Goal: Entertainment & Leisure: Consume media (video, audio)

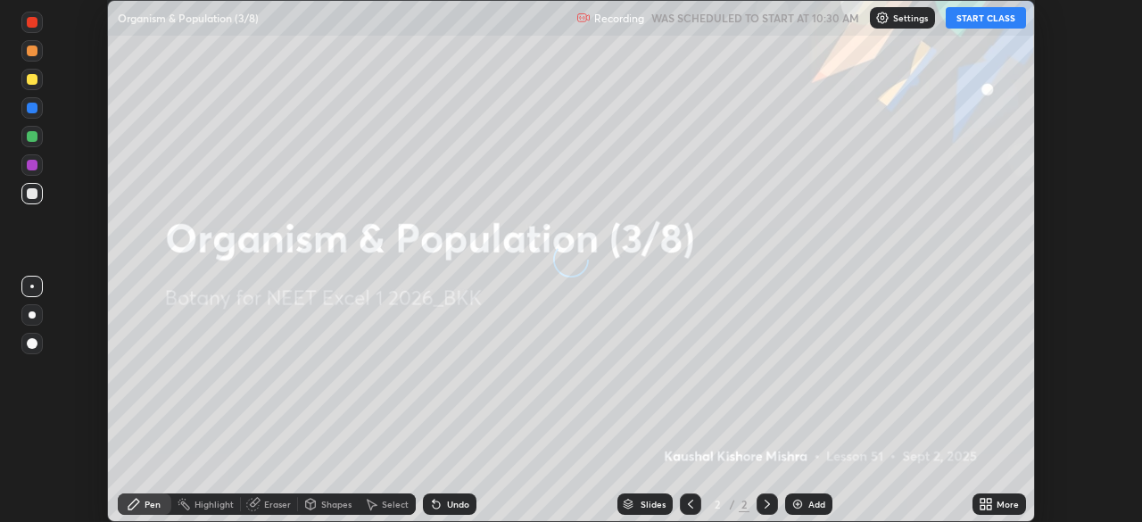
scroll to position [522, 1141]
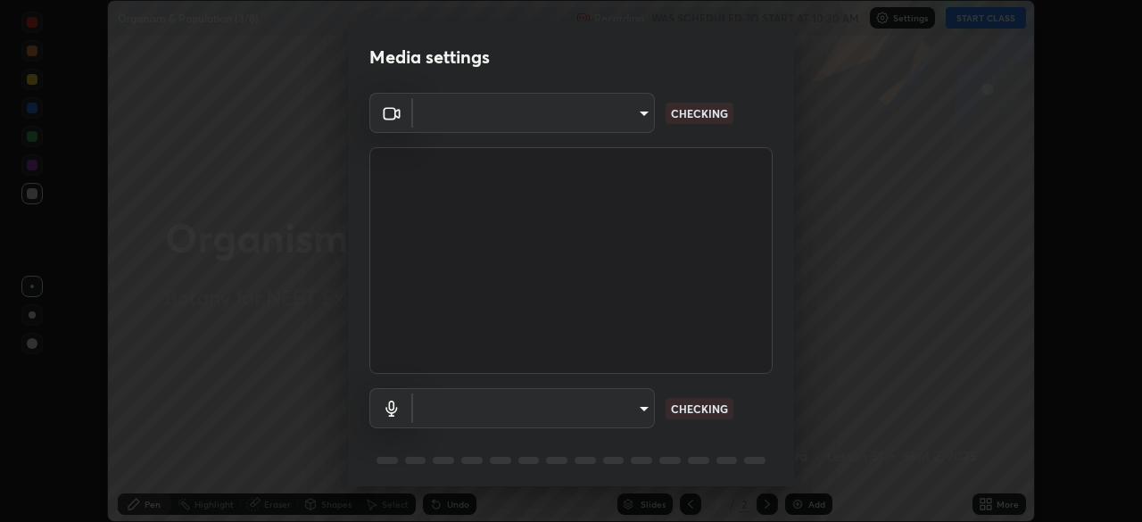
type input "2226f6d28742a26b6e0b51399fa030018956b8f43105e33b3be5017931f45398"
click at [551, 409] on body "Erase all Organism & Population (3/8) Recording WAS SCHEDULED TO START AT 10:30…" at bounding box center [571, 261] width 1142 height 522
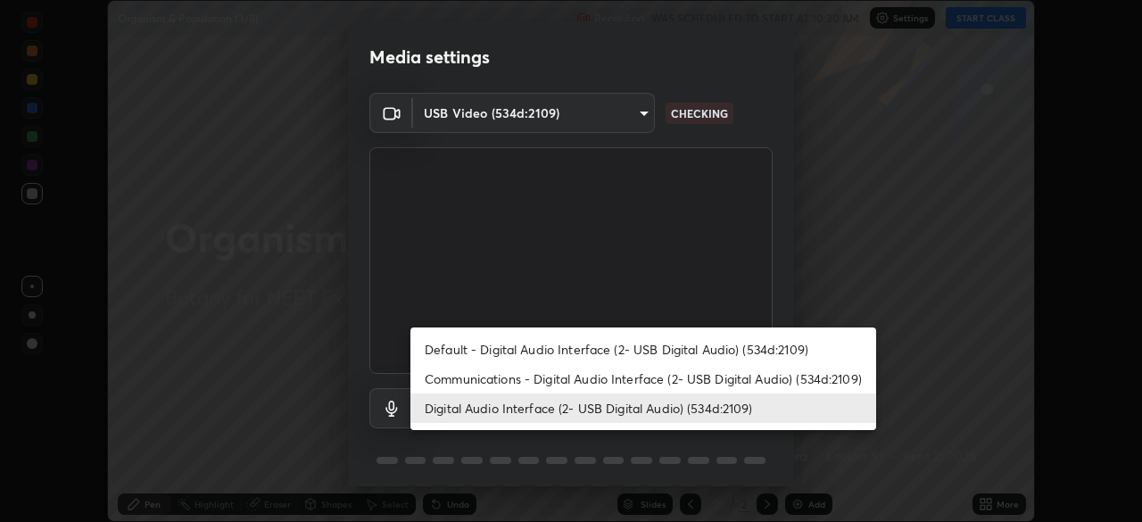
click at [520, 376] on li "Communications - Digital Audio Interface (2- USB Digital Audio) (534d:2109)" at bounding box center [643, 378] width 466 height 29
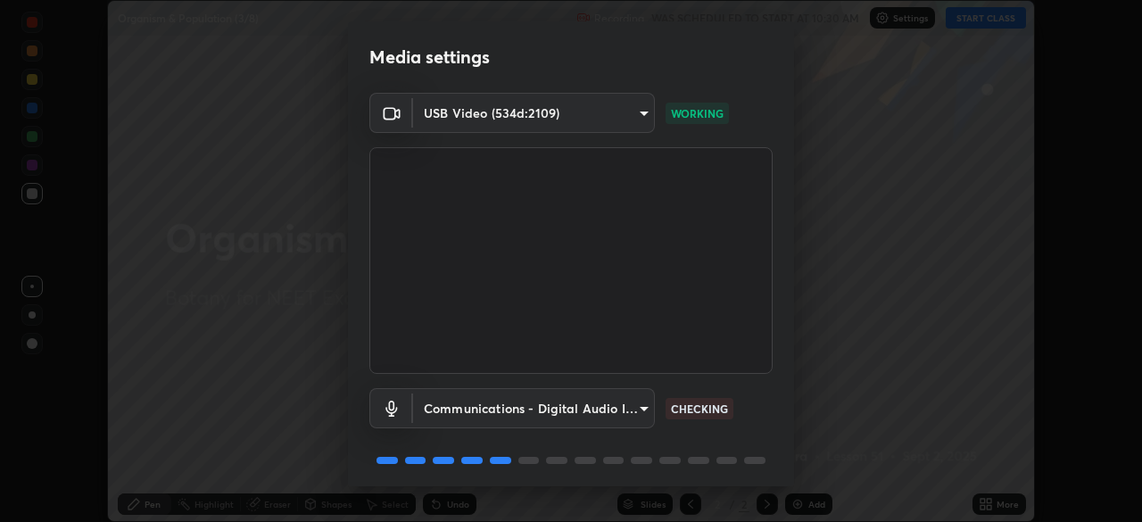
click at [516, 410] on body "Erase all Organism & Population (3/8) Recording WAS SCHEDULED TO START AT 10:30…" at bounding box center [571, 261] width 1142 height 522
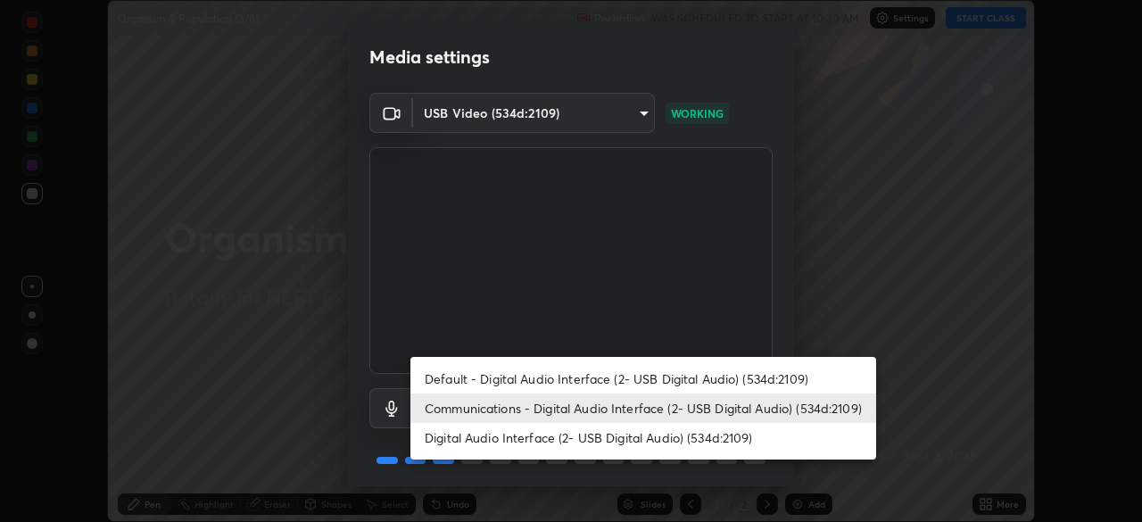
click at [502, 435] on li "Digital Audio Interface (2- USB Digital Audio) (534d:2109)" at bounding box center [643, 437] width 466 height 29
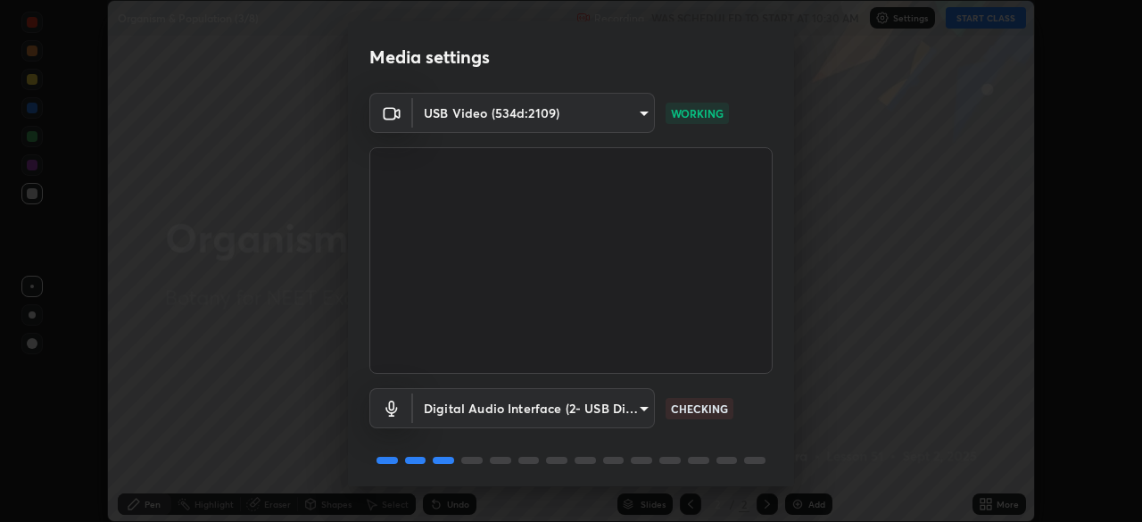
type input "62bcce4cbefccdbc85104c87e6e648d46c4666d442dd78cf9b514089073a0a01"
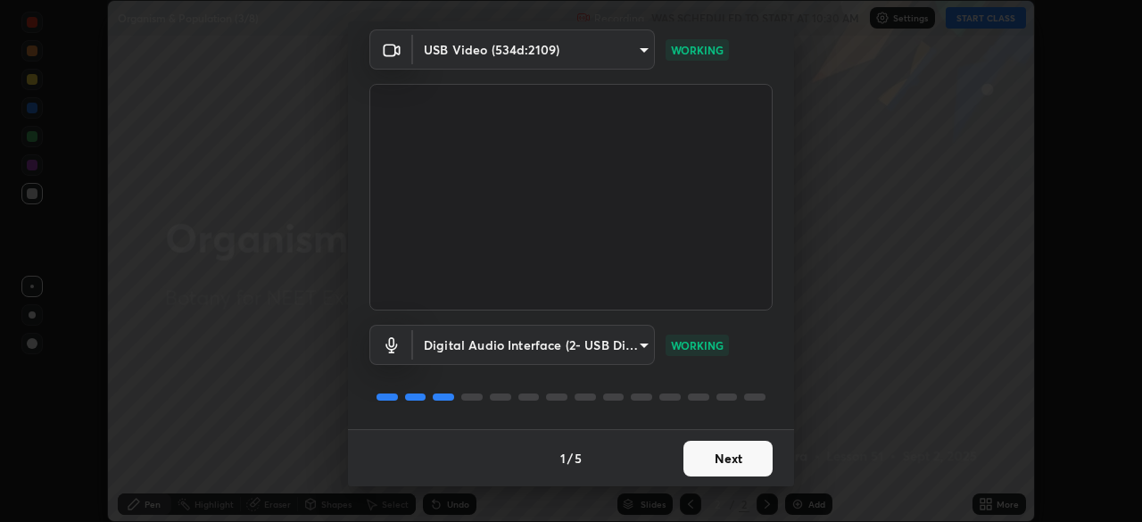
click at [727, 460] on button "Next" at bounding box center [728, 459] width 89 height 36
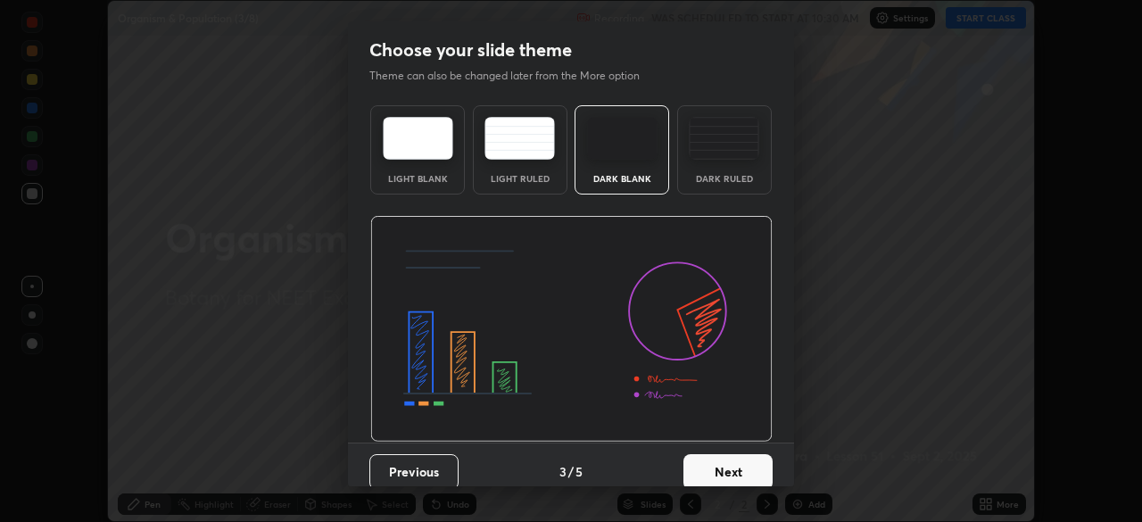
click at [735, 456] on button "Next" at bounding box center [728, 472] width 89 height 36
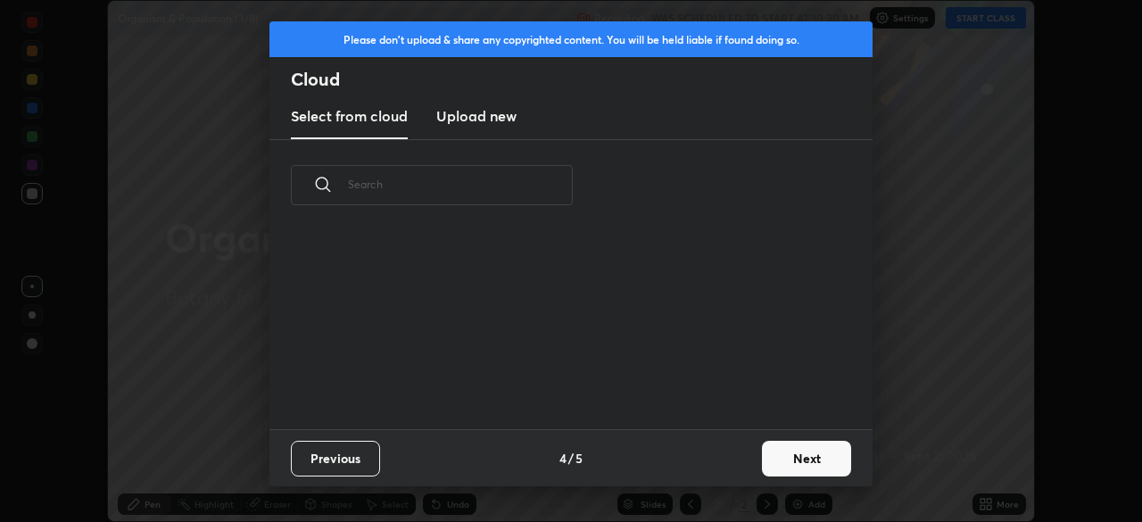
click at [784, 459] on button "Next" at bounding box center [806, 459] width 89 height 36
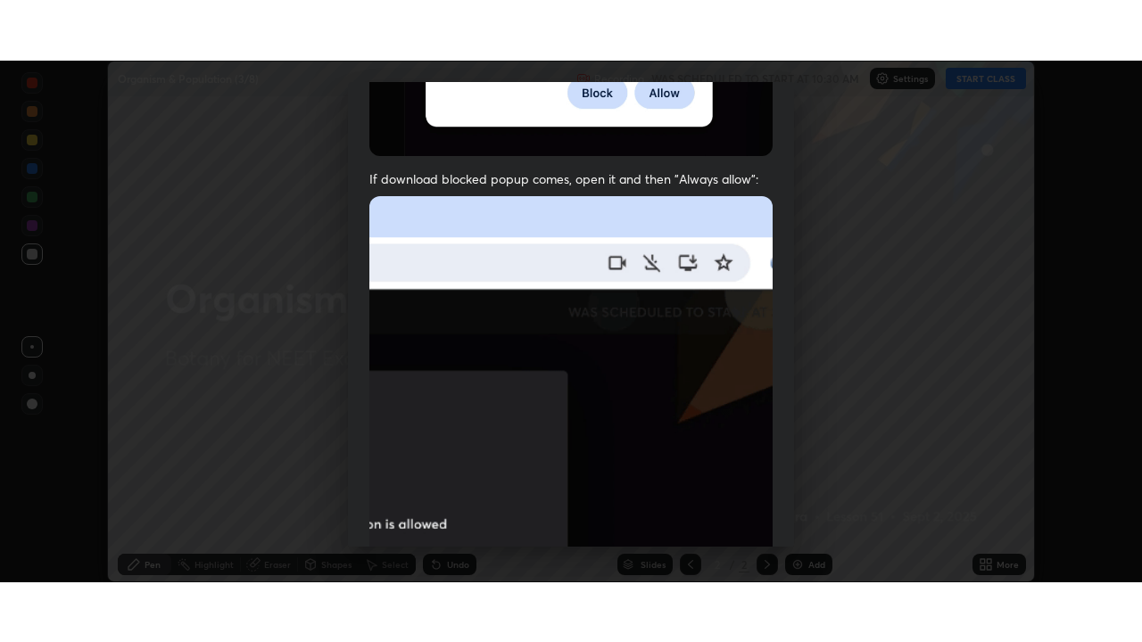
scroll to position [427, 0]
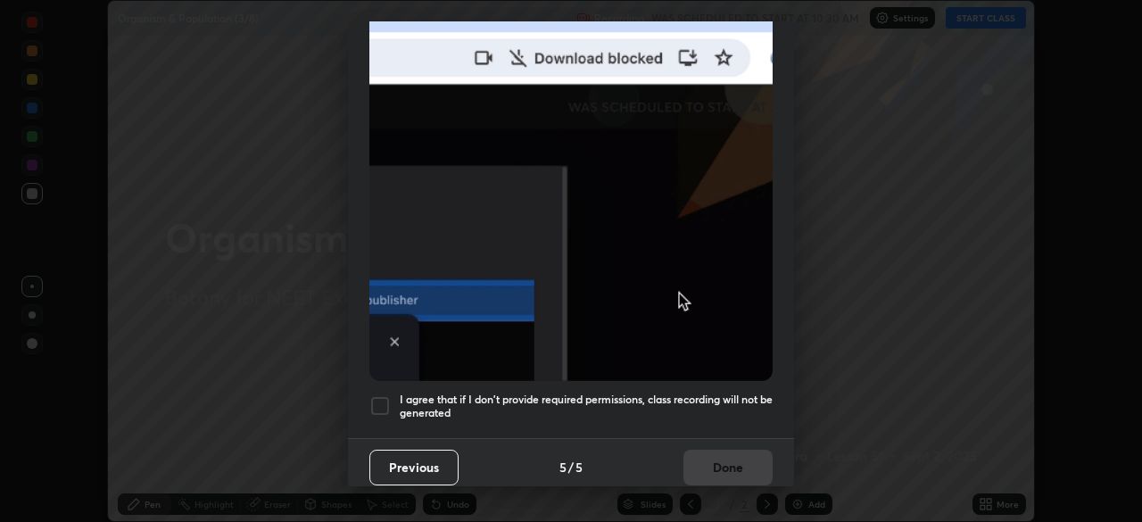
click at [385, 395] on div at bounding box center [379, 405] width 21 height 21
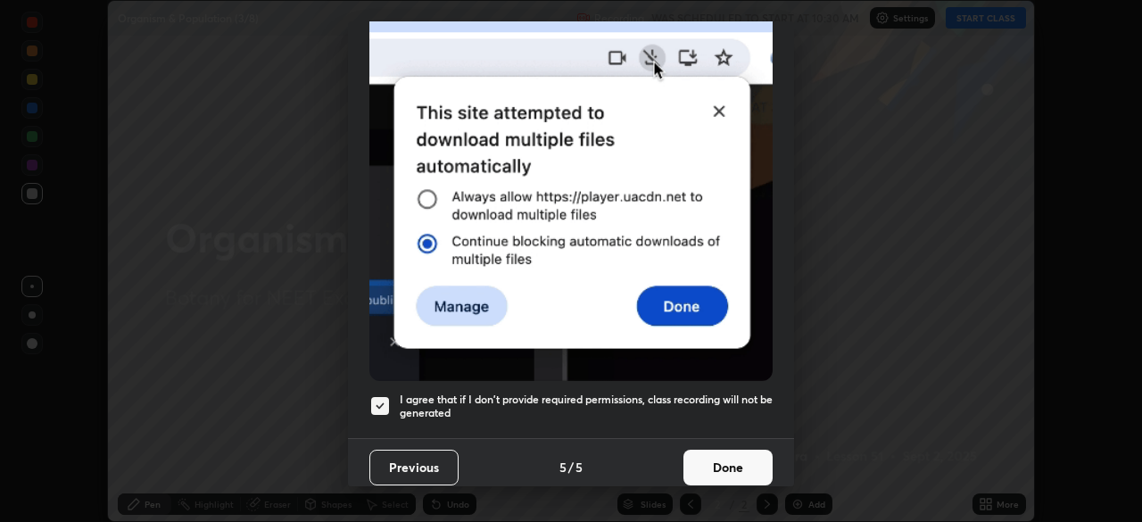
click at [732, 462] on button "Done" at bounding box center [728, 468] width 89 height 36
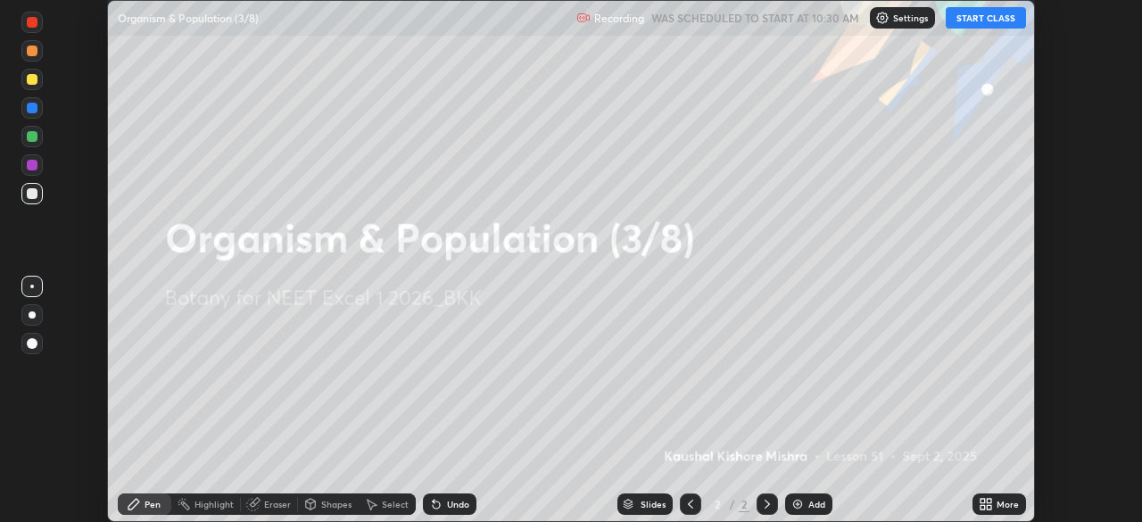
click at [990, 500] on icon at bounding box center [989, 501] width 4 height 4
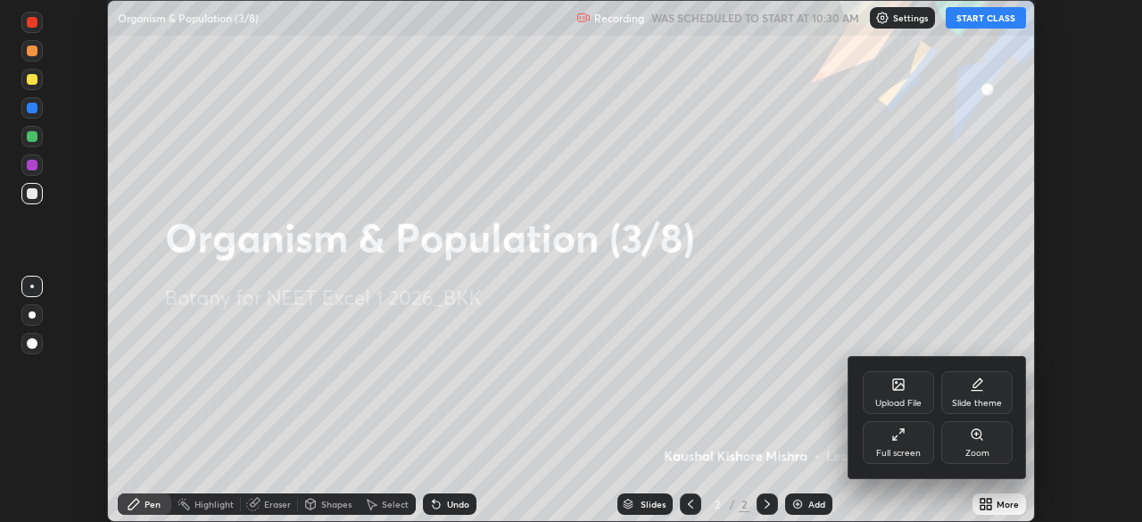
click at [895, 444] on div "Full screen" at bounding box center [898, 442] width 71 height 43
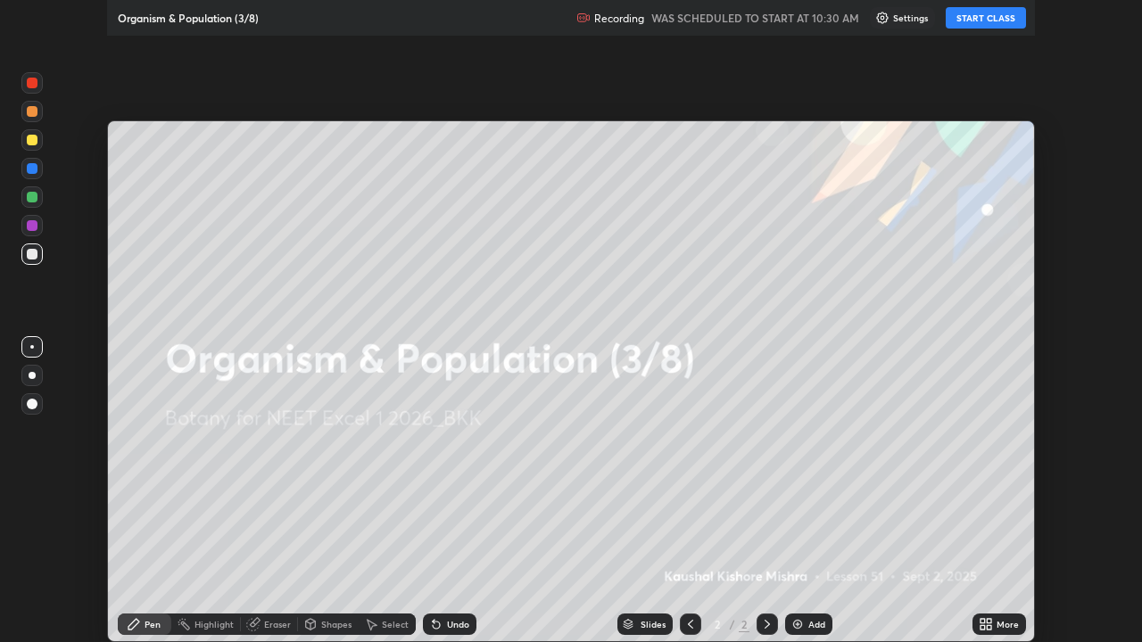
scroll to position [642, 1142]
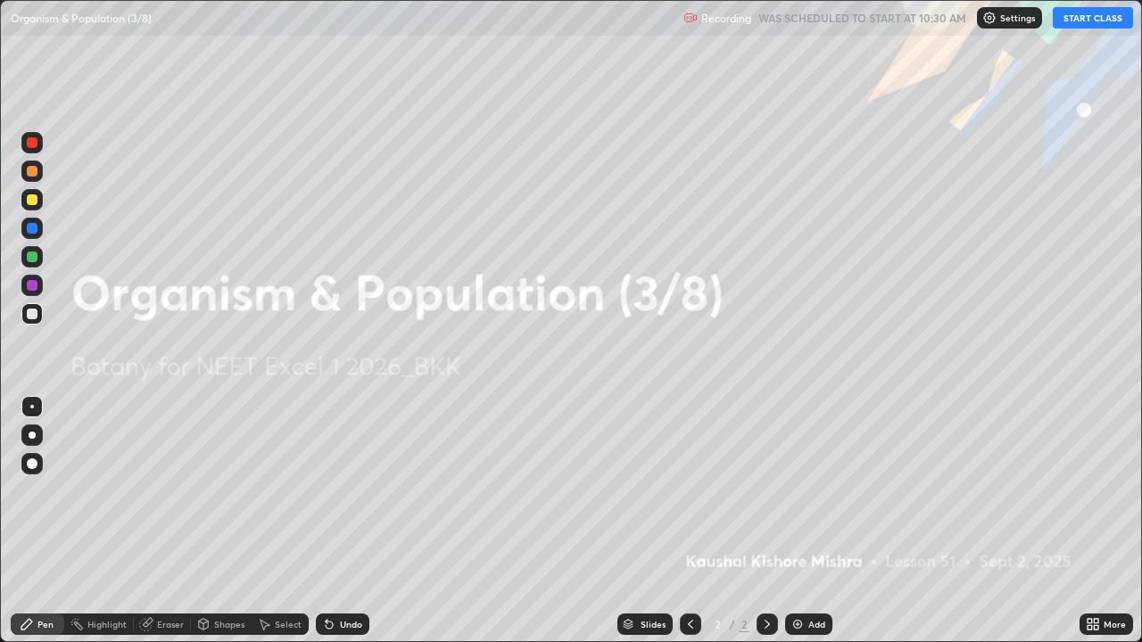
click at [1074, 23] on button "START CLASS" at bounding box center [1093, 17] width 80 height 21
click at [804, 521] on div "Add" at bounding box center [808, 624] width 47 height 21
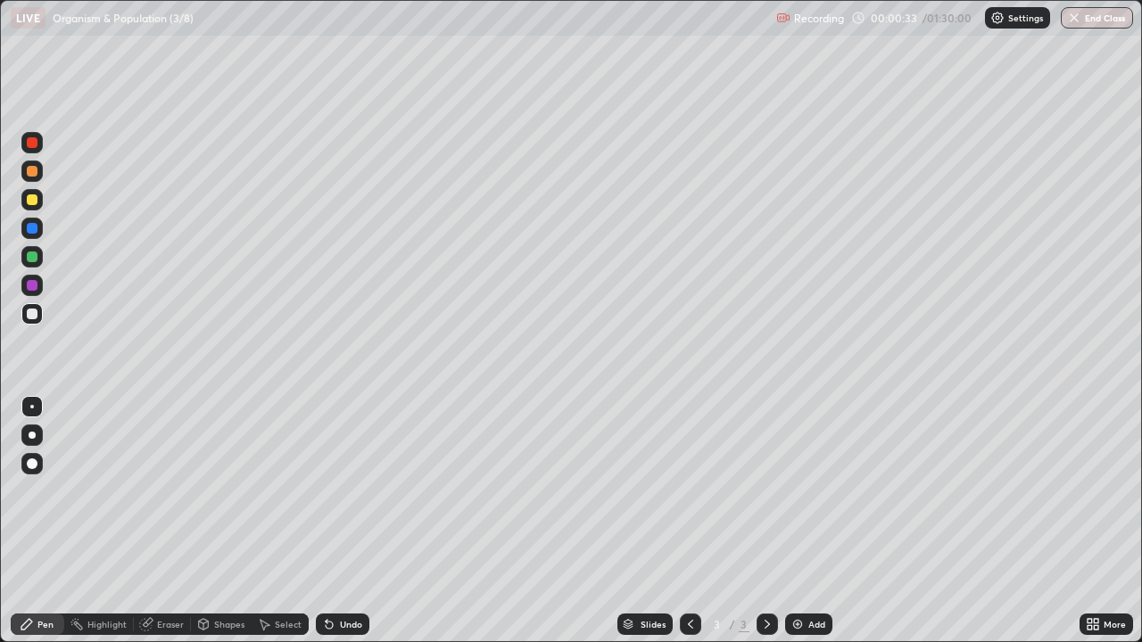
click at [34, 203] on div at bounding box center [32, 200] width 11 height 11
click at [33, 257] on div at bounding box center [32, 257] width 11 height 11
click at [28, 313] on div at bounding box center [32, 314] width 11 height 11
click at [36, 203] on div at bounding box center [32, 200] width 11 height 11
click at [34, 261] on div at bounding box center [32, 257] width 11 height 11
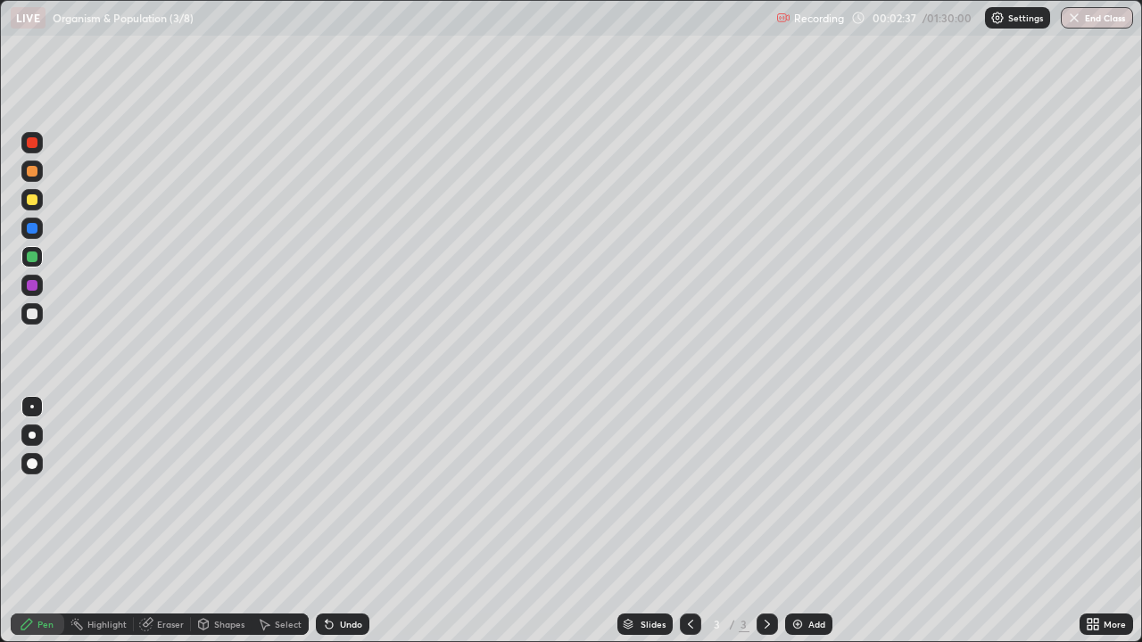
click at [33, 314] on div at bounding box center [32, 314] width 11 height 11
click at [29, 286] on div at bounding box center [32, 285] width 11 height 11
click at [798, 521] on img at bounding box center [798, 624] width 14 height 14
click at [33, 314] on div at bounding box center [32, 314] width 11 height 11
click at [33, 201] on div at bounding box center [32, 200] width 11 height 11
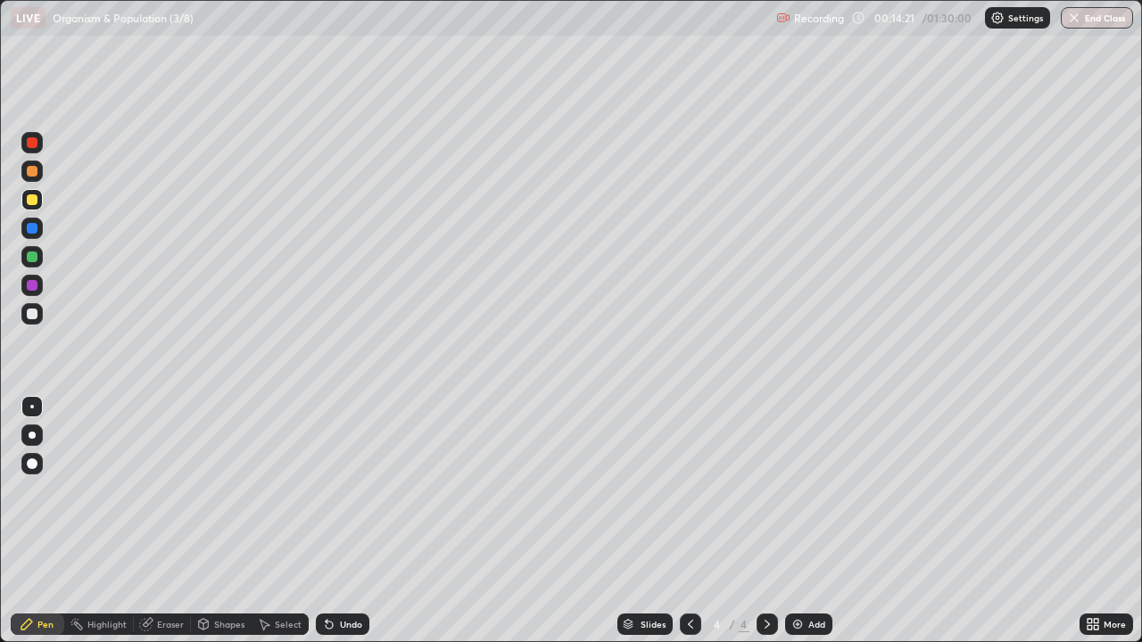
click at [33, 260] on div at bounding box center [32, 257] width 11 height 11
click at [29, 316] on div at bounding box center [32, 314] width 11 height 11
click at [33, 203] on div at bounding box center [32, 200] width 11 height 11
click at [36, 313] on div at bounding box center [32, 314] width 11 height 11
click at [36, 201] on div at bounding box center [32, 200] width 11 height 11
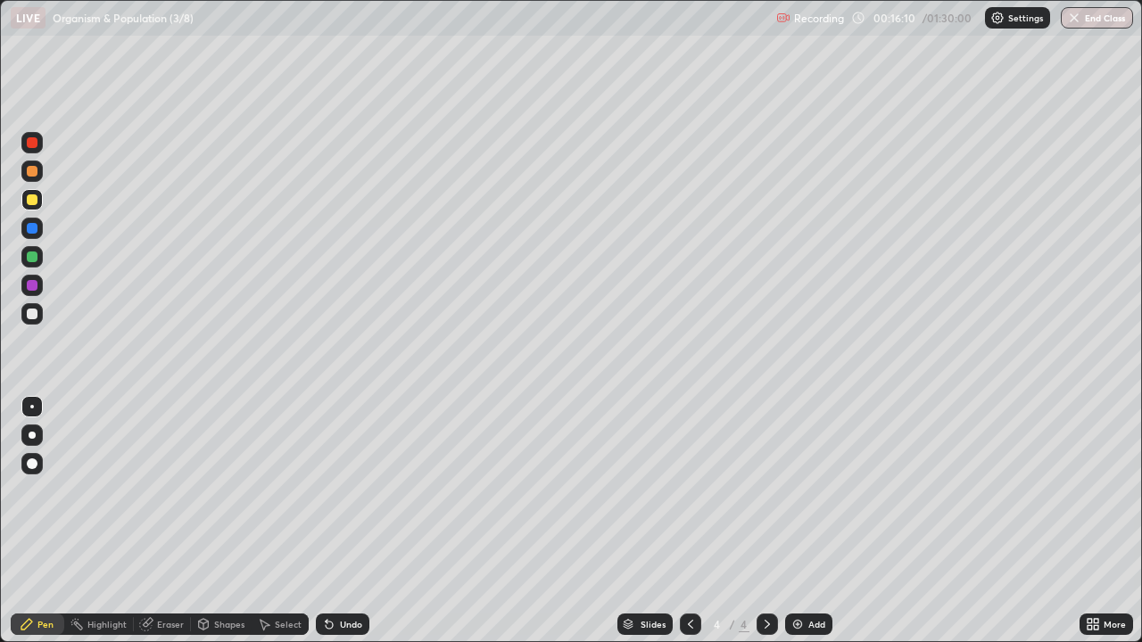
click at [34, 257] on div at bounding box center [32, 257] width 11 height 11
click at [33, 204] on div at bounding box center [32, 200] width 11 height 11
click at [36, 260] on div at bounding box center [32, 257] width 11 height 11
click at [29, 315] on div at bounding box center [32, 314] width 11 height 11
click at [791, 521] on img at bounding box center [798, 624] width 14 height 14
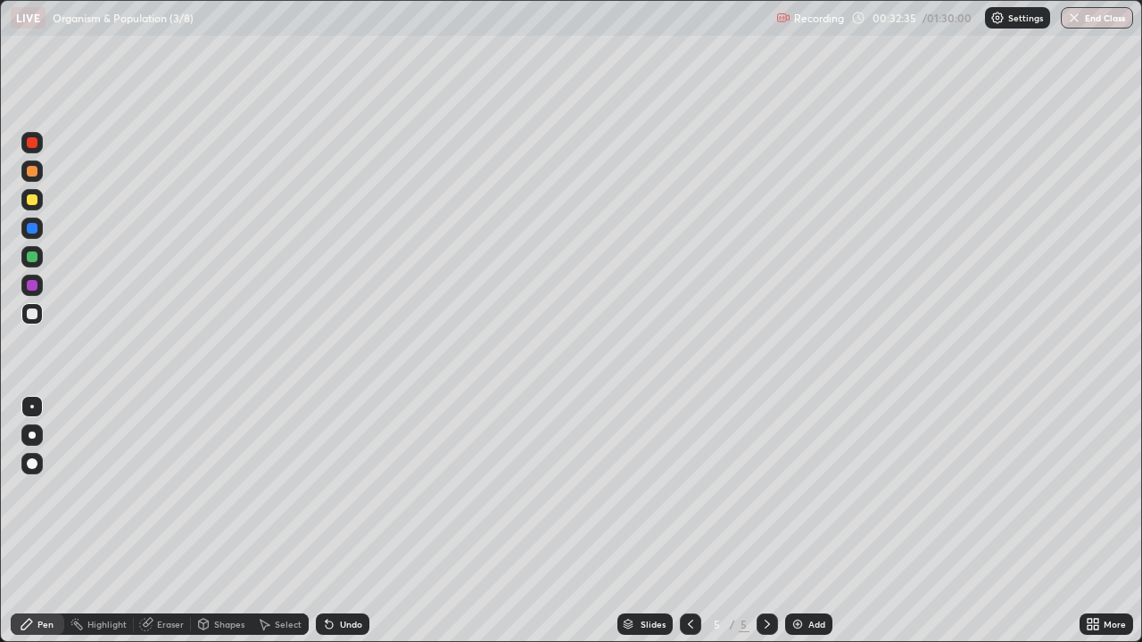
click at [29, 201] on div at bounding box center [32, 200] width 11 height 11
click at [30, 259] on div at bounding box center [32, 257] width 11 height 11
click at [39, 314] on div at bounding box center [31, 313] width 21 height 21
click at [800, 521] on img at bounding box center [798, 624] width 14 height 14
click at [32, 172] on div at bounding box center [32, 171] width 11 height 11
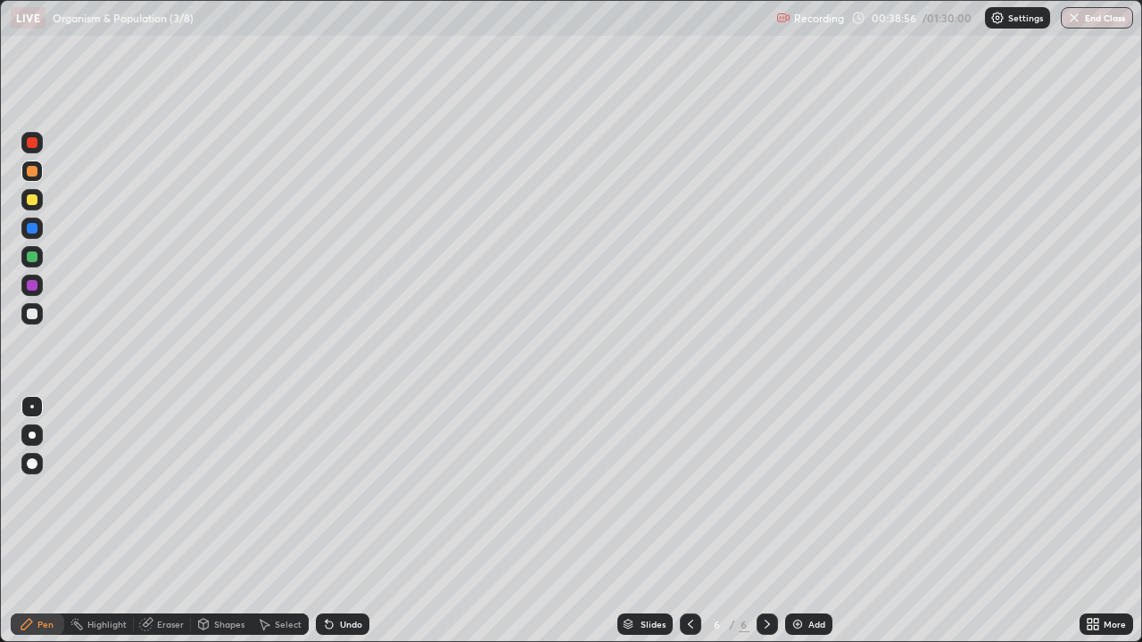
click at [34, 318] on div at bounding box center [32, 314] width 11 height 11
click at [35, 202] on div at bounding box center [32, 200] width 11 height 11
click at [42, 286] on div at bounding box center [31, 285] width 21 height 21
click at [796, 521] on img at bounding box center [798, 624] width 14 height 14
click at [33, 315] on div at bounding box center [32, 314] width 11 height 11
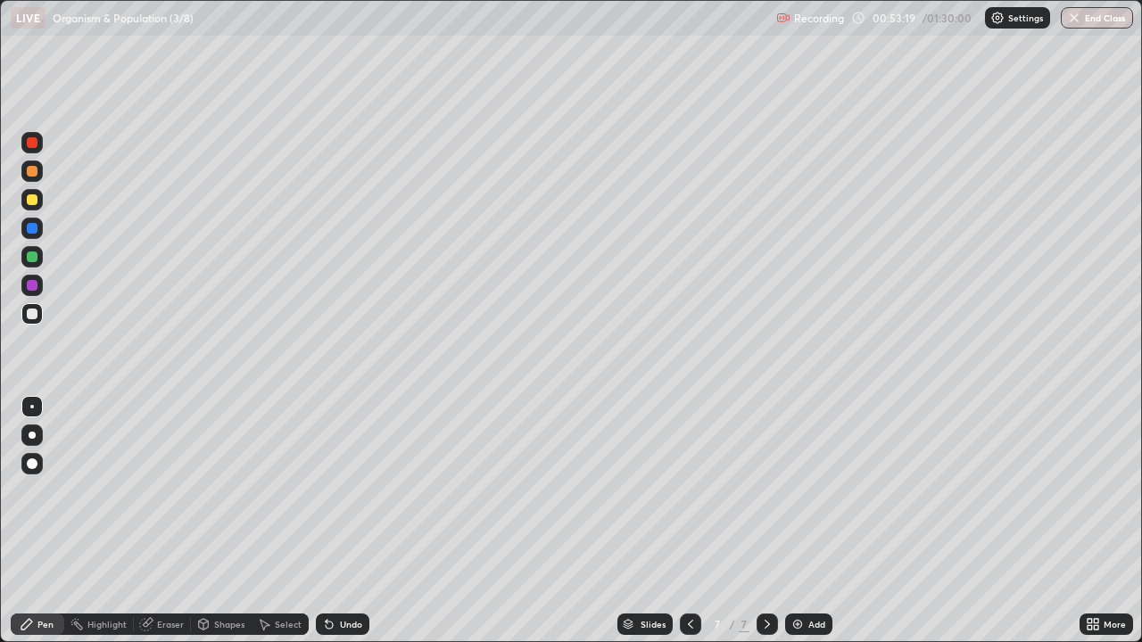
click at [33, 201] on div at bounding box center [32, 200] width 11 height 11
click at [30, 318] on div at bounding box center [32, 314] width 11 height 11
click at [800, 521] on img at bounding box center [798, 624] width 14 height 14
click at [32, 203] on div at bounding box center [32, 200] width 11 height 11
click at [33, 257] on div at bounding box center [32, 257] width 11 height 11
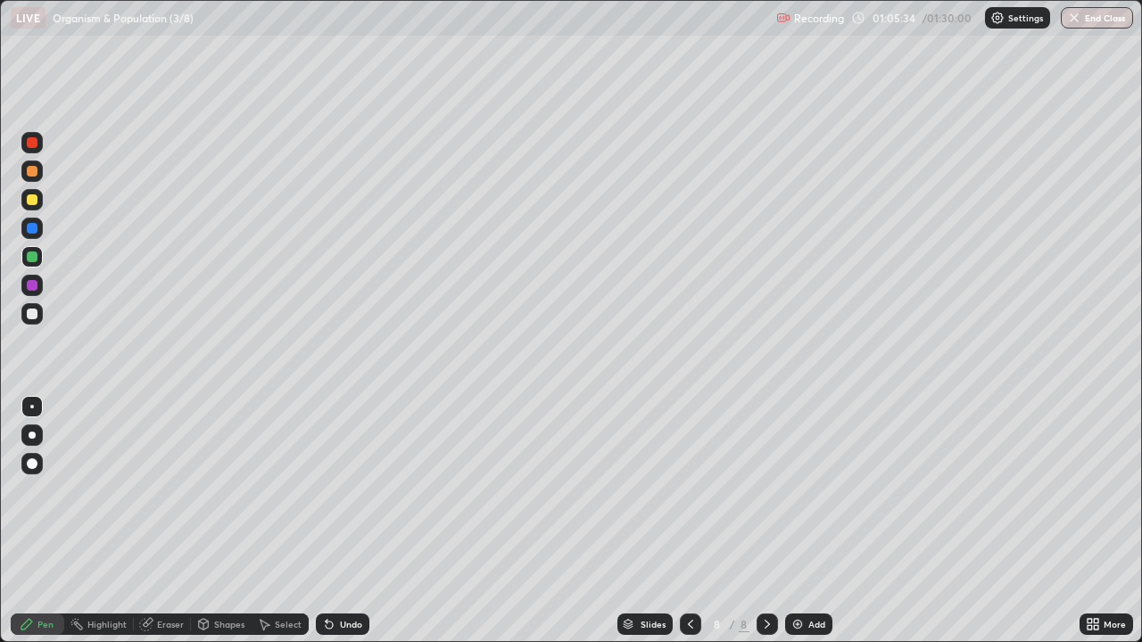
click at [33, 201] on div at bounding box center [32, 200] width 11 height 11
click at [33, 314] on div at bounding box center [32, 314] width 11 height 11
click at [35, 258] on div at bounding box center [32, 257] width 11 height 11
click at [795, 521] on img at bounding box center [798, 624] width 14 height 14
click at [31, 314] on div at bounding box center [32, 314] width 11 height 11
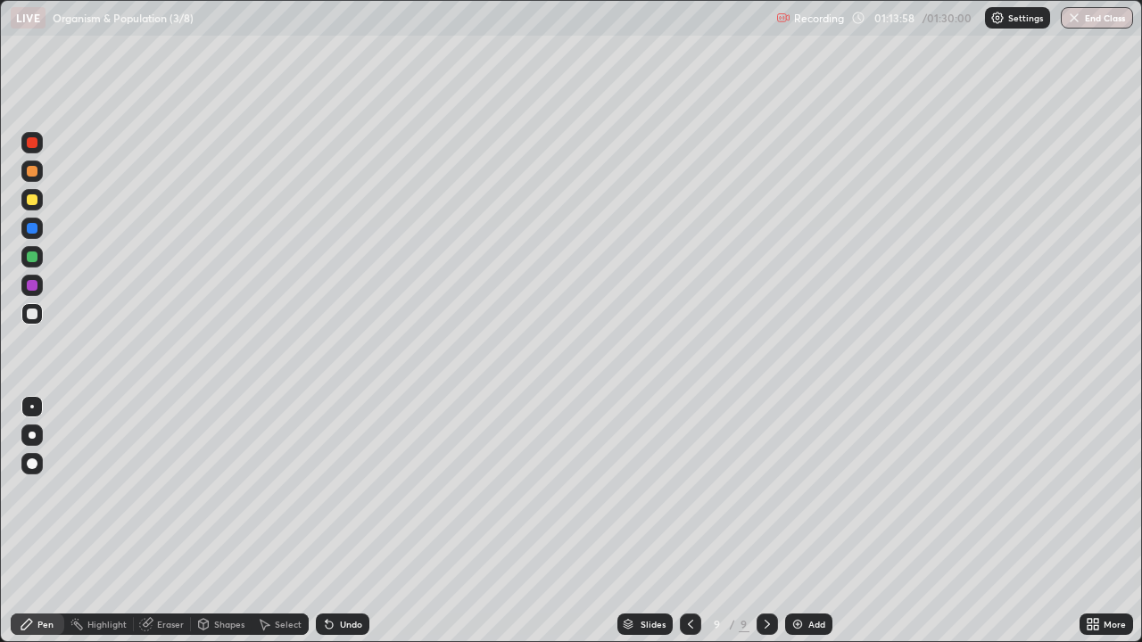
click at [32, 203] on div at bounding box center [32, 200] width 11 height 11
click at [32, 314] on div at bounding box center [32, 314] width 11 height 11
click at [33, 257] on div at bounding box center [32, 257] width 11 height 11
click at [1080, 21] on img "button" at bounding box center [1074, 18] width 14 height 14
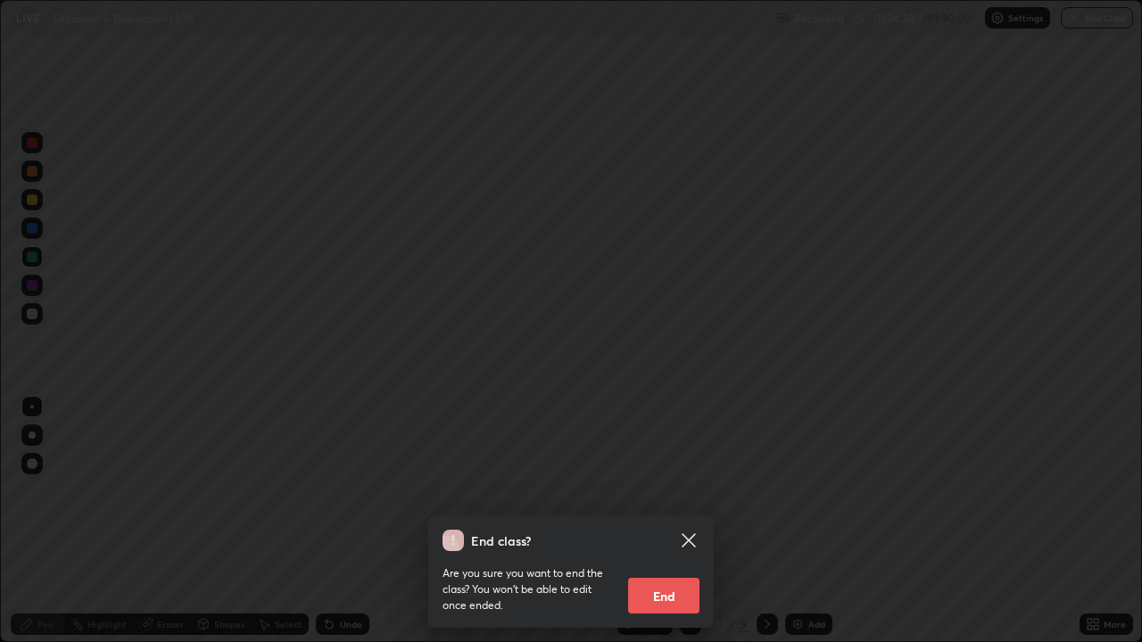
click at [659, 521] on button "End" at bounding box center [663, 596] width 71 height 36
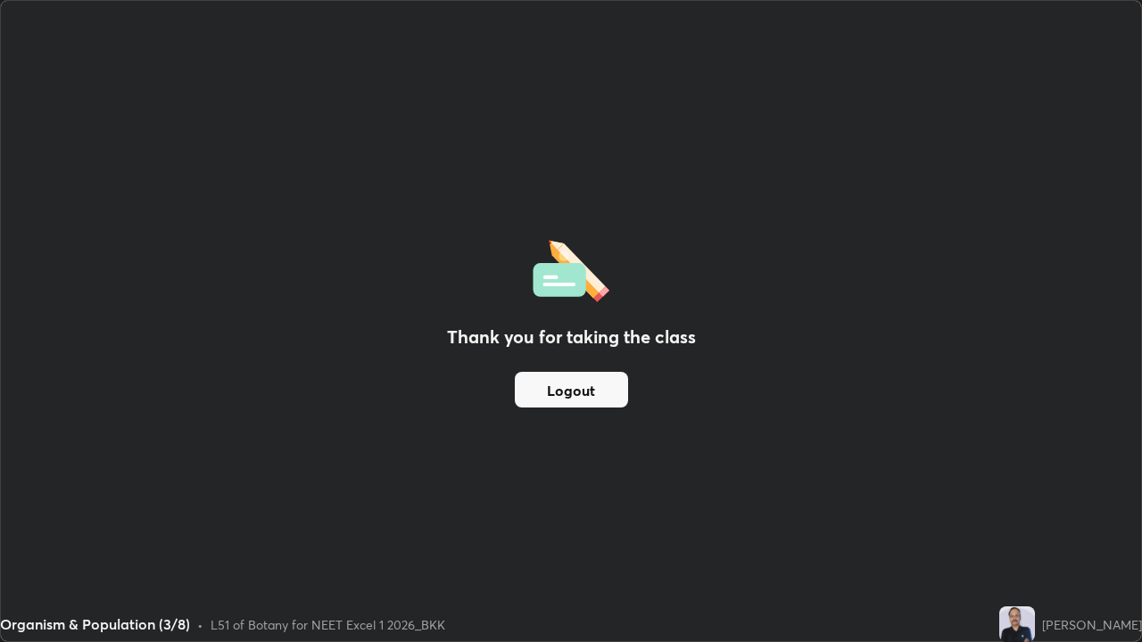
click at [784, 217] on div "Thank you for taking the class Logout" at bounding box center [571, 321] width 1140 height 641
click at [765, 266] on div "Thank you for taking the class Logout" at bounding box center [571, 321] width 1140 height 641
click at [759, 246] on div "Thank you for taking the class Logout" at bounding box center [571, 321] width 1140 height 641
click at [594, 407] on button "Logout" at bounding box center [571, 390] width 113 height 36
click at [592, 392] on button "Logout" at bounding box center [571, 390] width 113 height 36
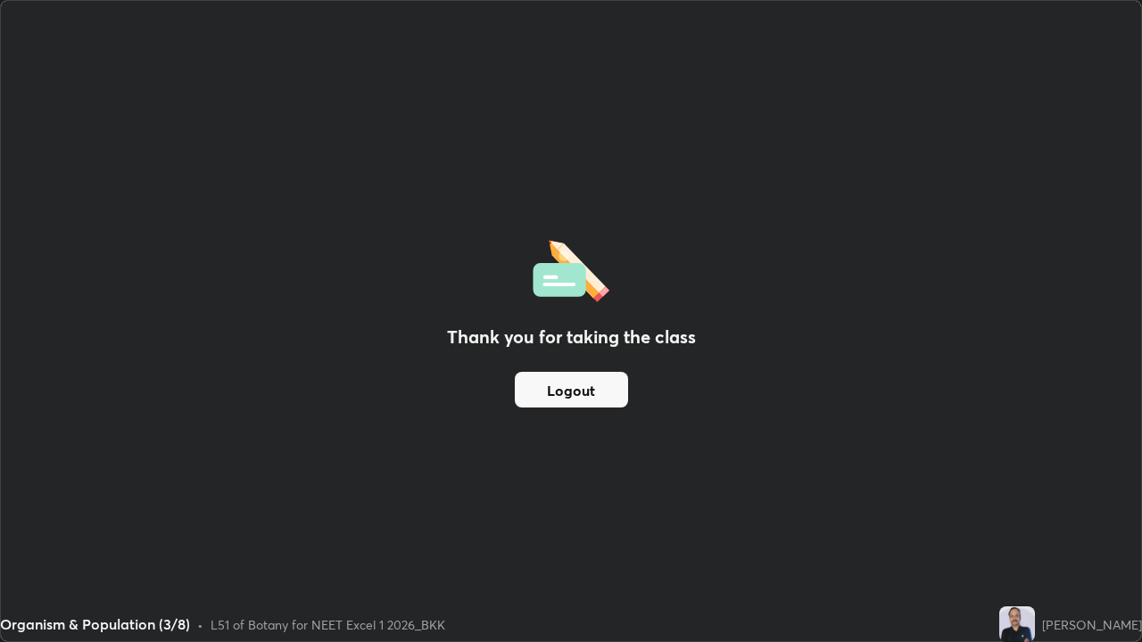
click at [600, 384] on button "Logout" at bounding box center [571, 390] width 113 height 36
